Goal: Task Accomplishment & Management: Complete application form

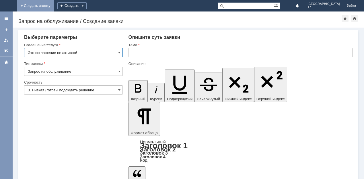
click at [54, 5] on link "+ Создать заявку" at bounding box center [35, 5] width 37 height 11
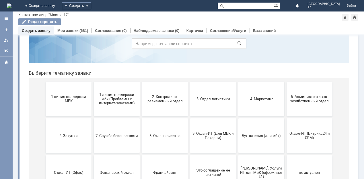
scroll to position [55, 0]
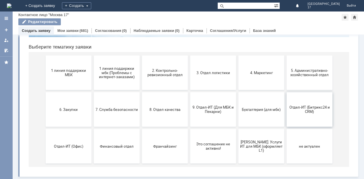
click at [313, 107] on span "Отдел-ИТ (Битрикс24 и CRM)" at bounding box center [309, 109] width 42 height 9
click at [264, 145] on span "Я. Услуги ИТ для МБК (оформляет L1)" at bounding box center [261, 145] width 42 height 13
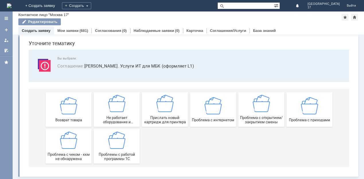
scroll to position [19, 0]
click at [127, 109] on div "Не работает оборудование и программы (НЕ 1С)" at bounding box center [116, 109] width 42 height 29
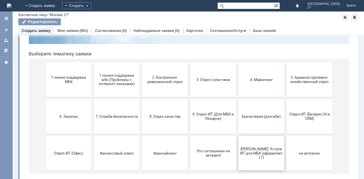
scroll to position [55, 0]
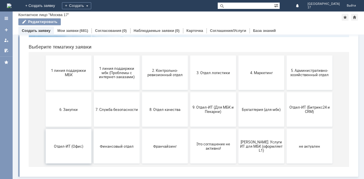
click at [64, 142] on button "Отдел-ИТ (Офис)" at bounding box center [69, 146] width 46 height 34
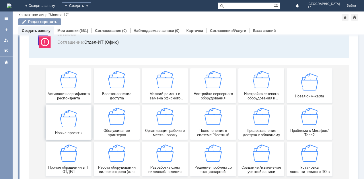
scroll to position [56, 0]
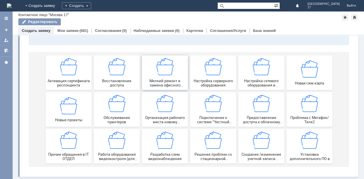
click at [153, 69] on div "Мелкий ремонт и замена офисного оборудования" at bounding box center [165, 72] width 42 height 29
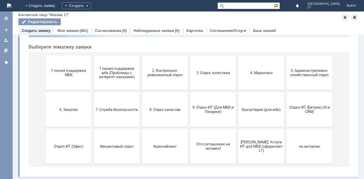
scroll to position [55, 0]
click at [52, 134] on button "Отдел-ИТ (Офис)" at bounding box center [69, 146] width 46 height 34
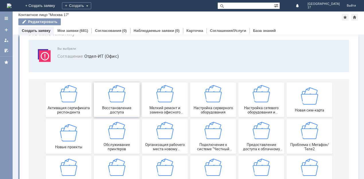
scroll to position [56, 0]
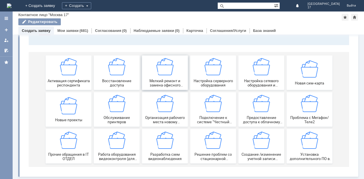
click at [151, 65] on div "Мелкий ремонт и замена офисного оборудования" at bounding box center [165, 72] width 42 height 29
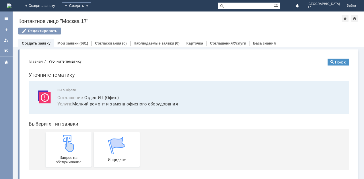
scroll to position [3, 0]
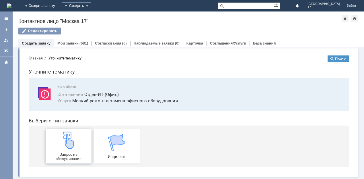
click at [72, 144] on img at bounding box center [68, 139] width 17 height 17
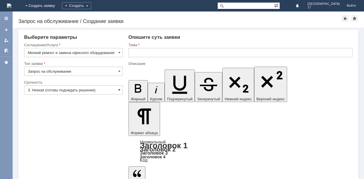
click at [120, 89] on span at bounding box center [119, 89] width 2 height 5
